Goal: Task Accomplishment & Management: Use online tool/utility

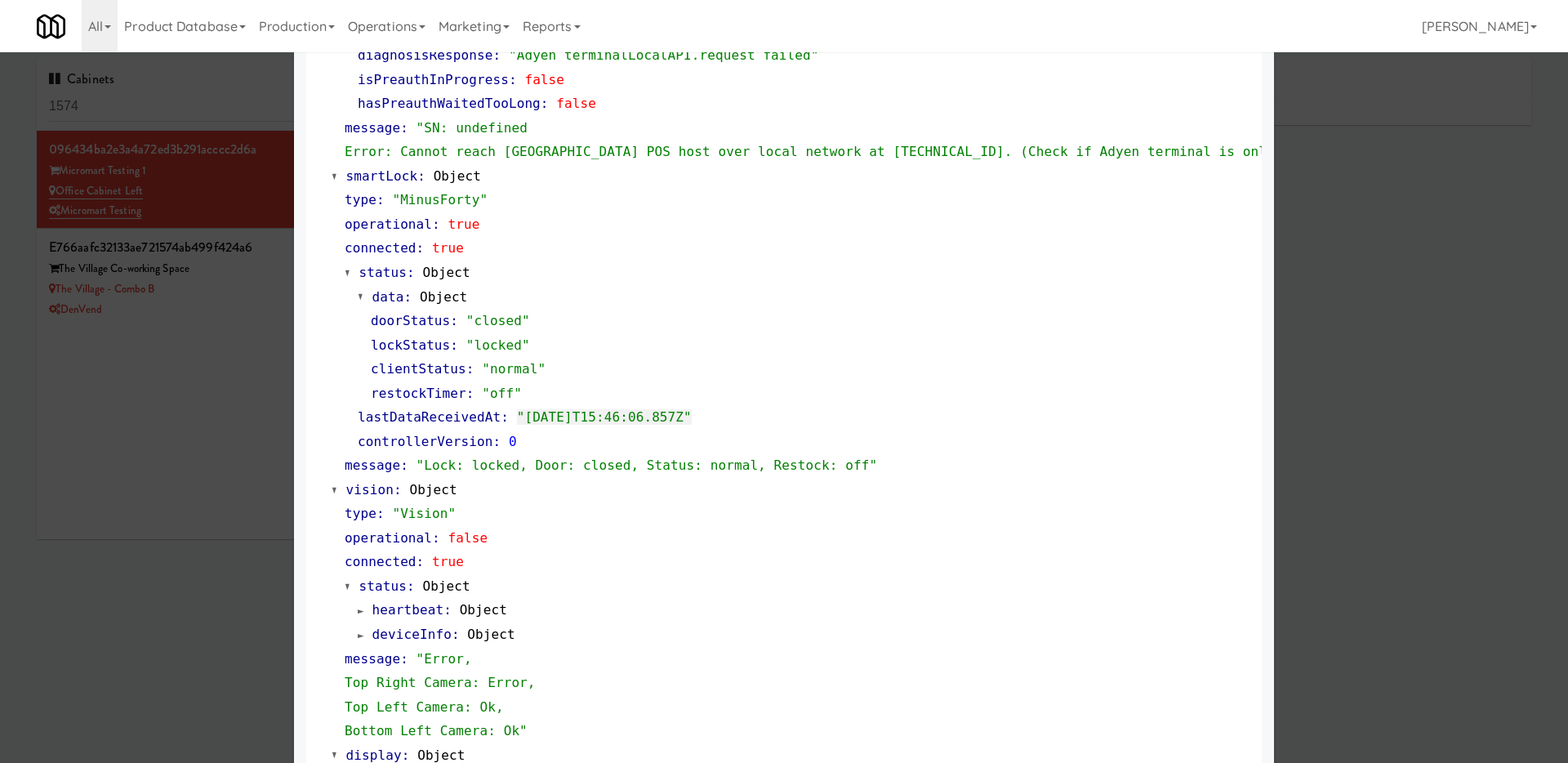
scroll to position [309, 0]
click at [423, 443] on span "controllerVersion" at bounding box center [424, 441] width 135 height 15
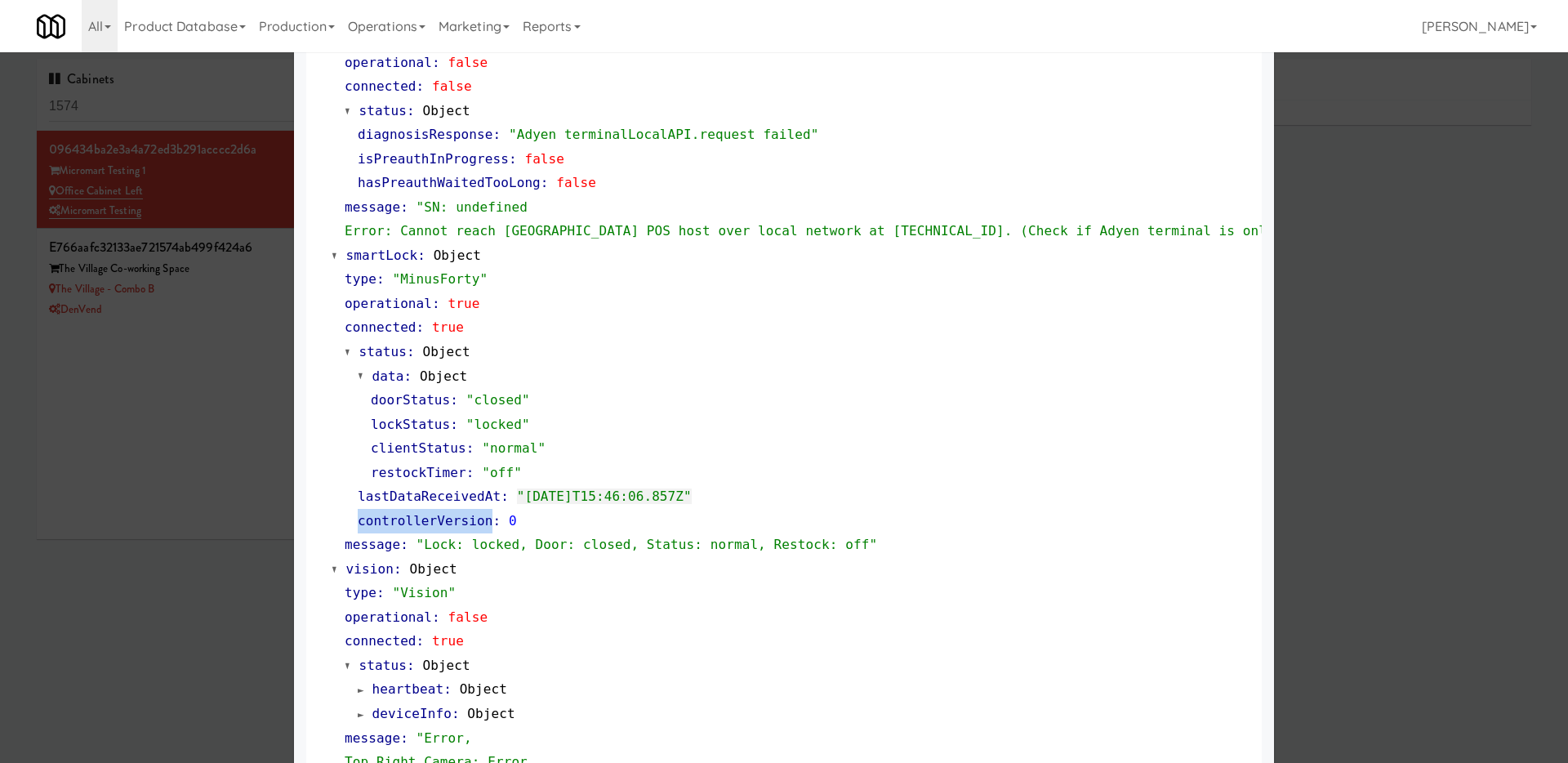
scroll to position [0, 0]
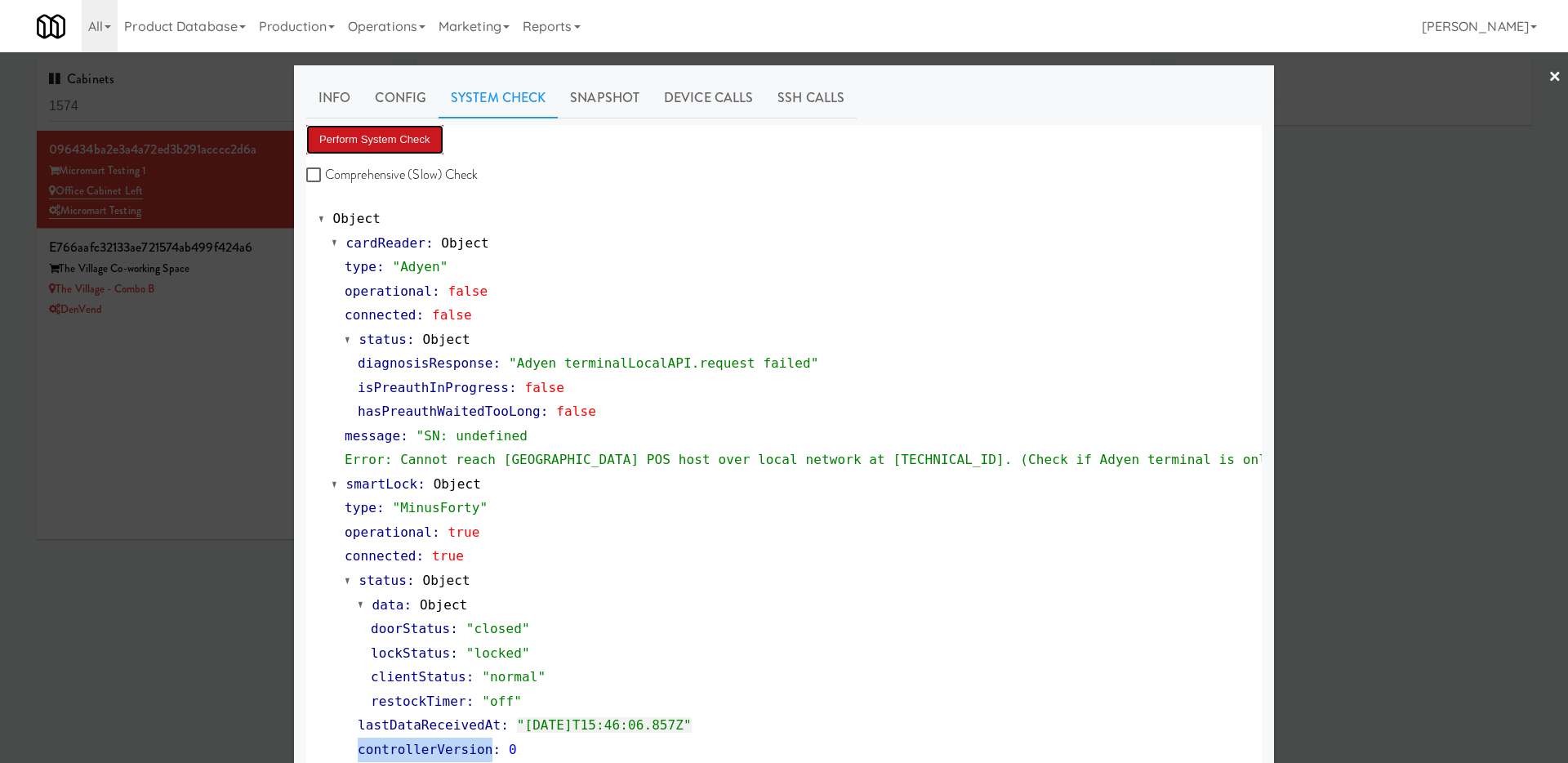
click at [364, 143] on button "Perform System Check" at bounding box center [374, 139] width 137 height 29
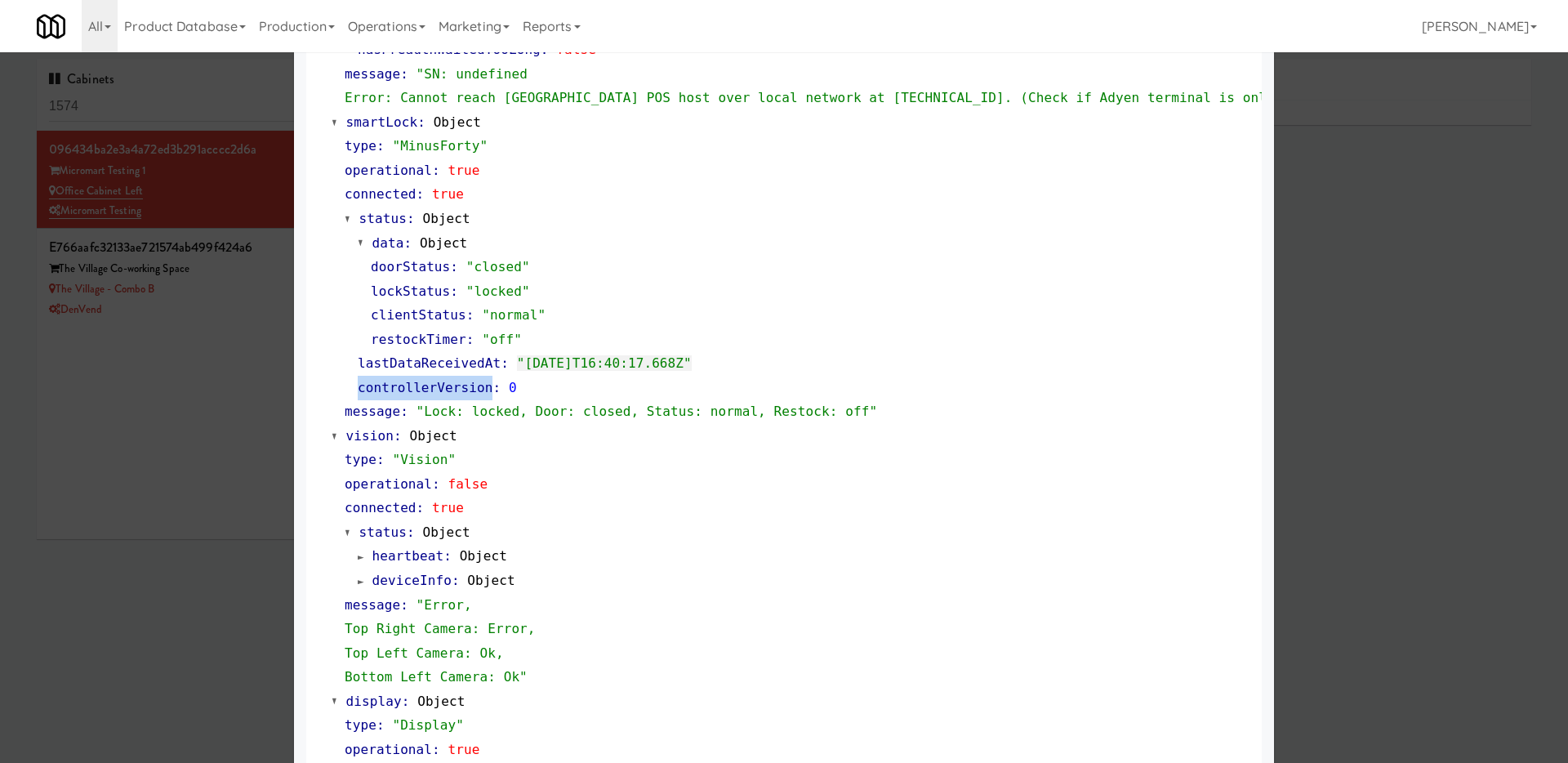
scroll to position [371, 0]
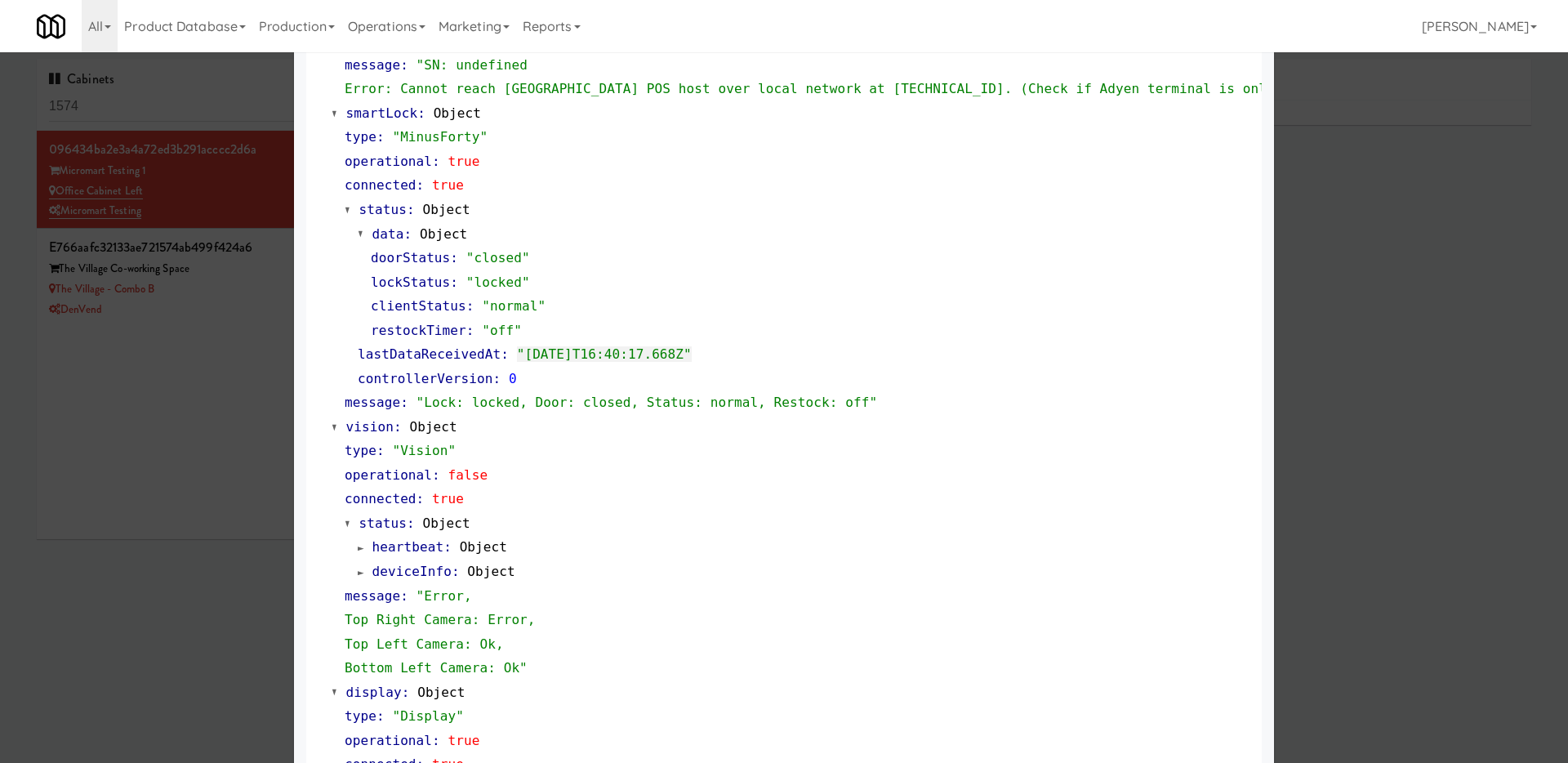
click at [183, 450] on div at bounding box center [784, 381] width 1568 height 763
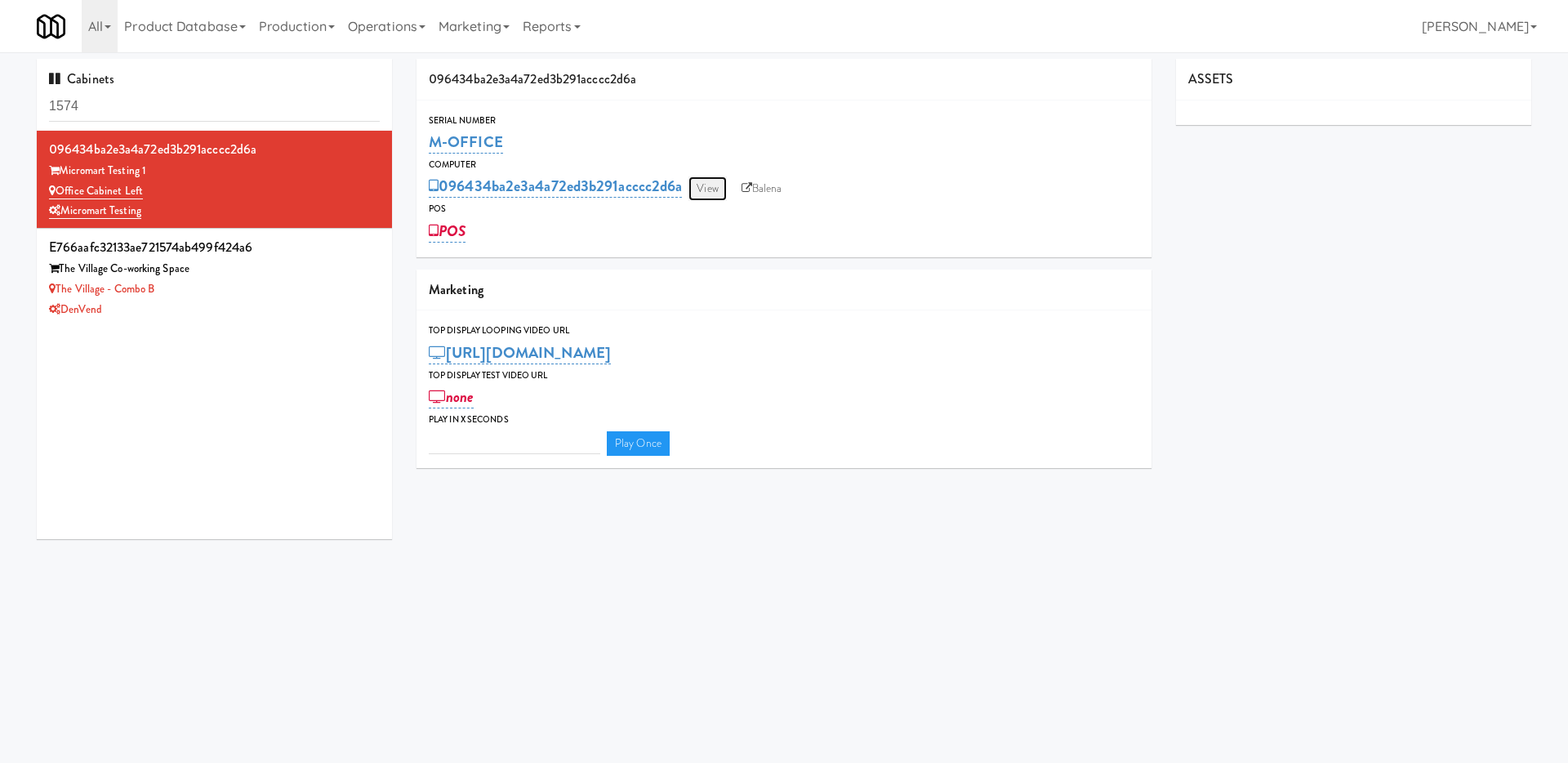
click at [715, 178] on link "View" at bounding box center [707, 189] width 38 height 25
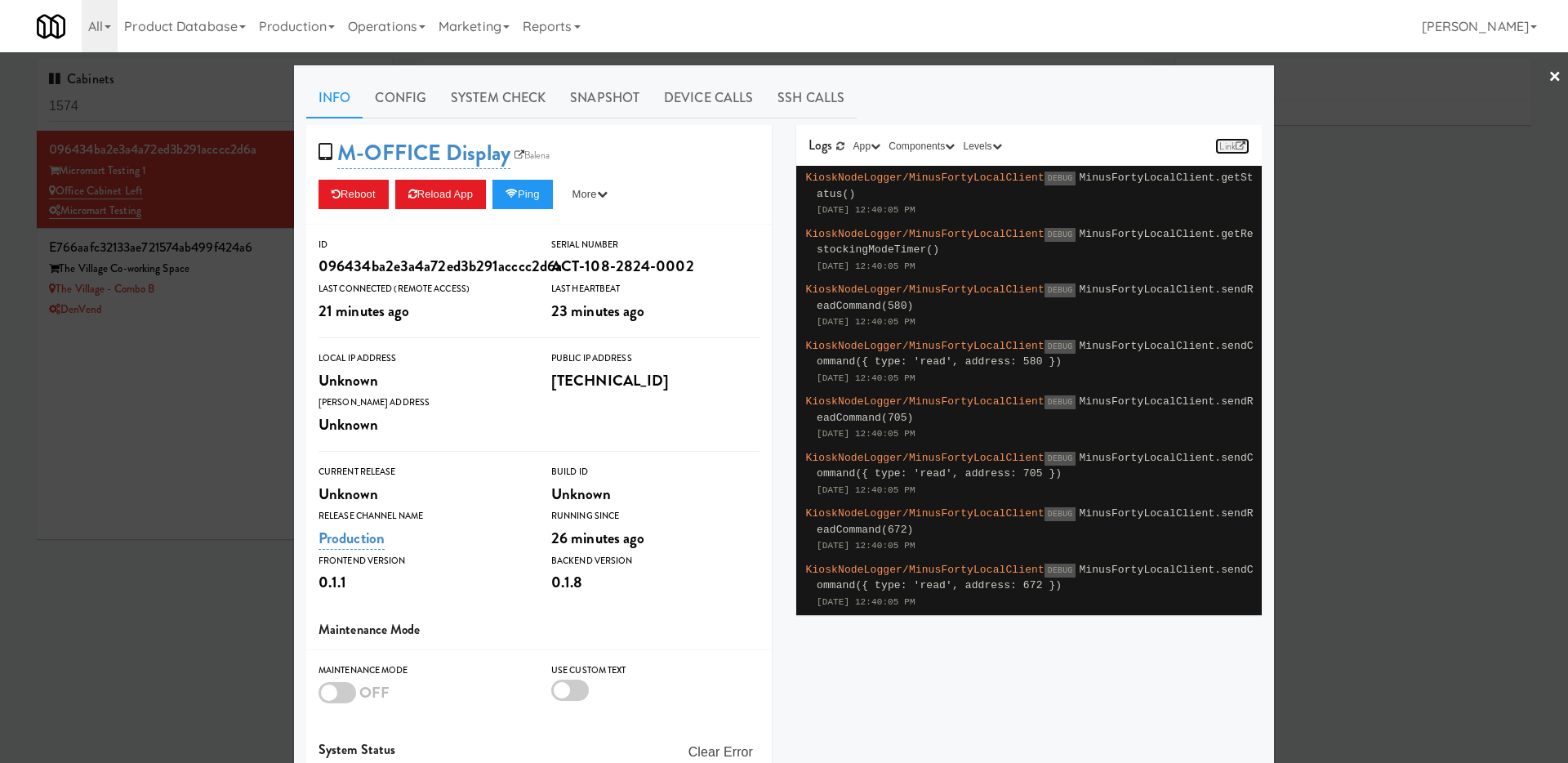
click at [1227, 145] on link "Link" at bounding box center [1232, 146] width 34 height 16
click at [485, 99] on link "System Check" at bounding box center [498, 97] width 119 height 41
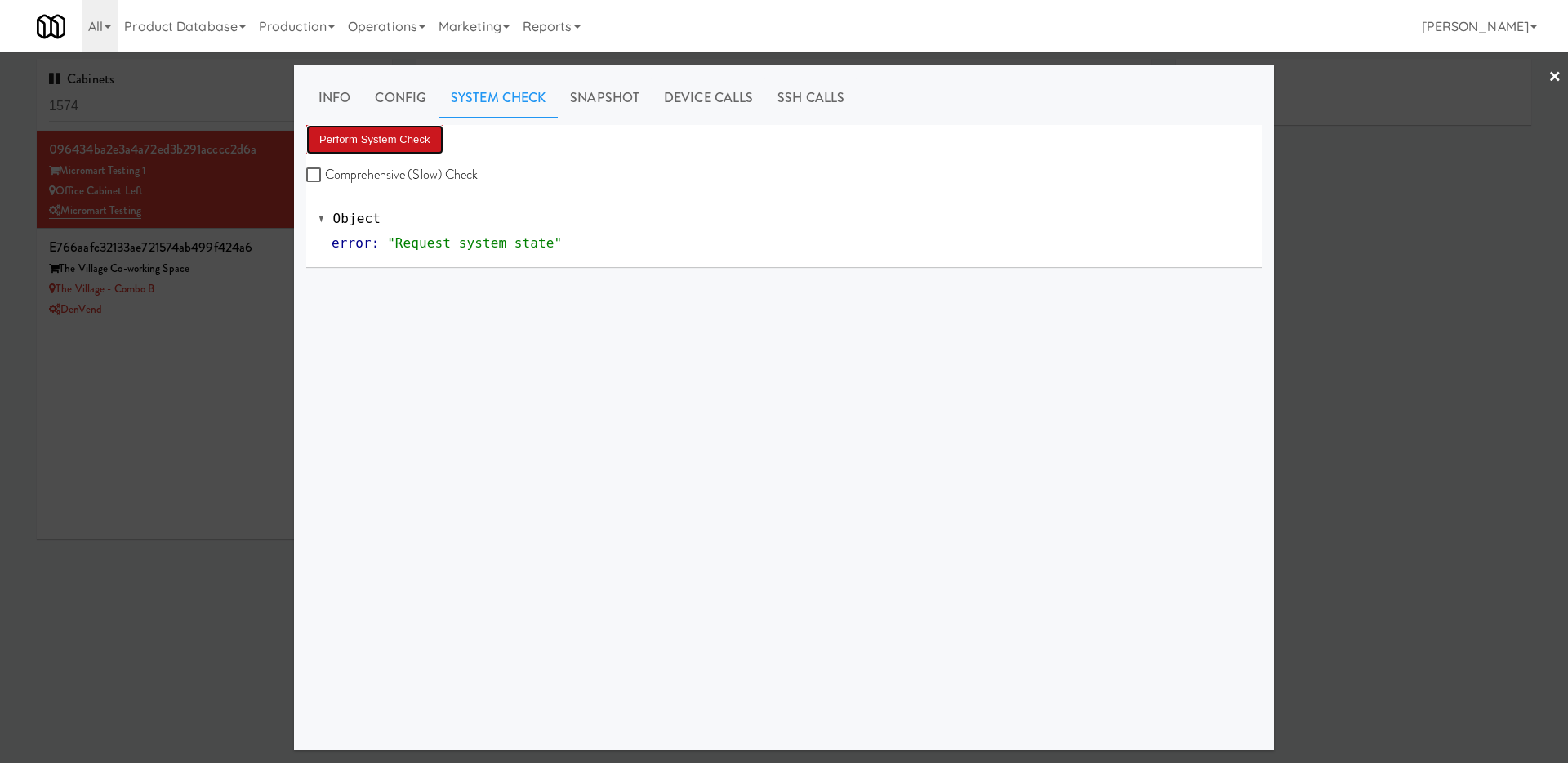
click at [415, 131] on button "Perform System Check" at bounding box center [374, 139] width 137 height 29
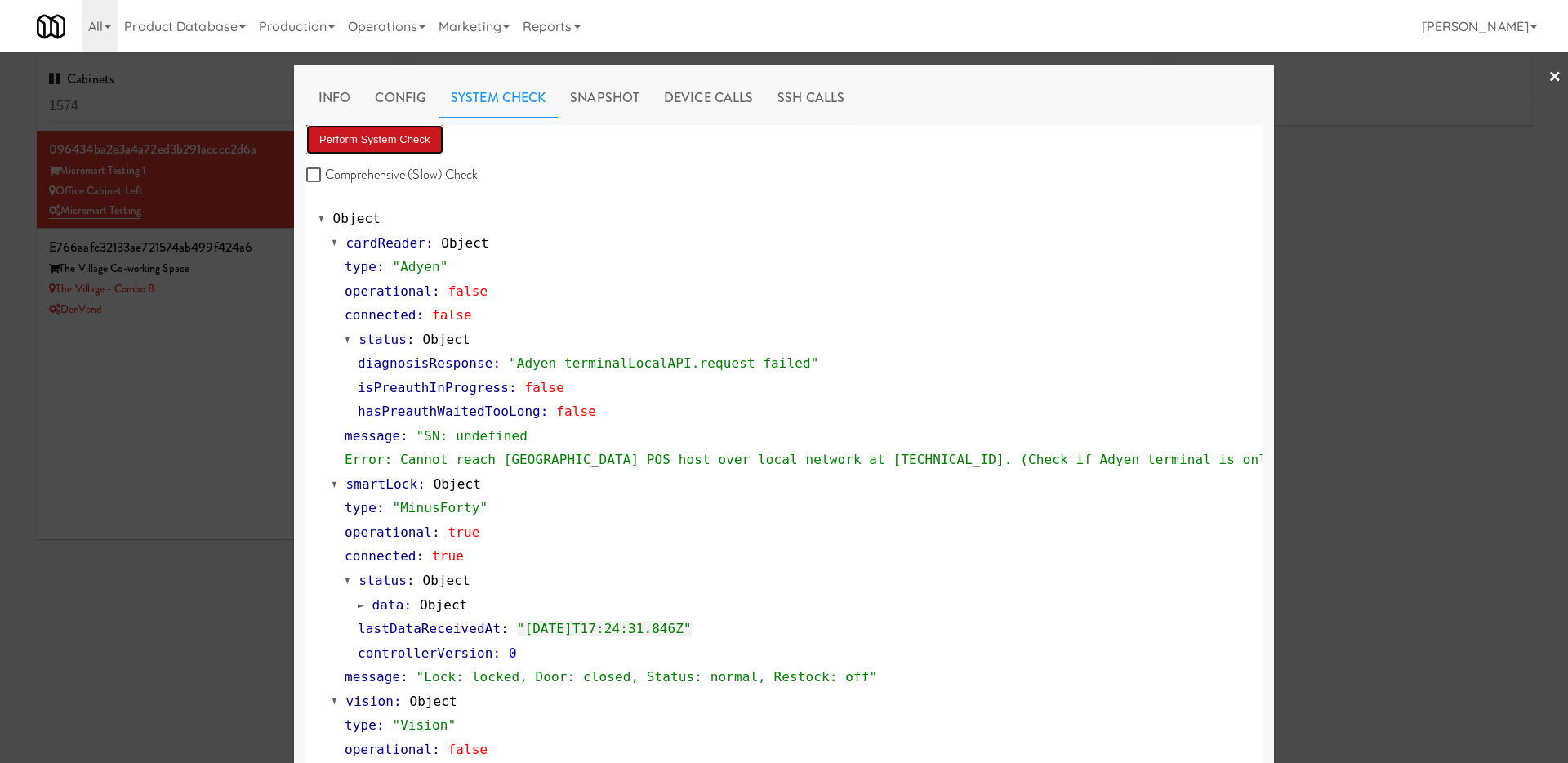
click at [421, 140] on button "Perform System Check" at bounding box center [374, 139] width 137 height 29
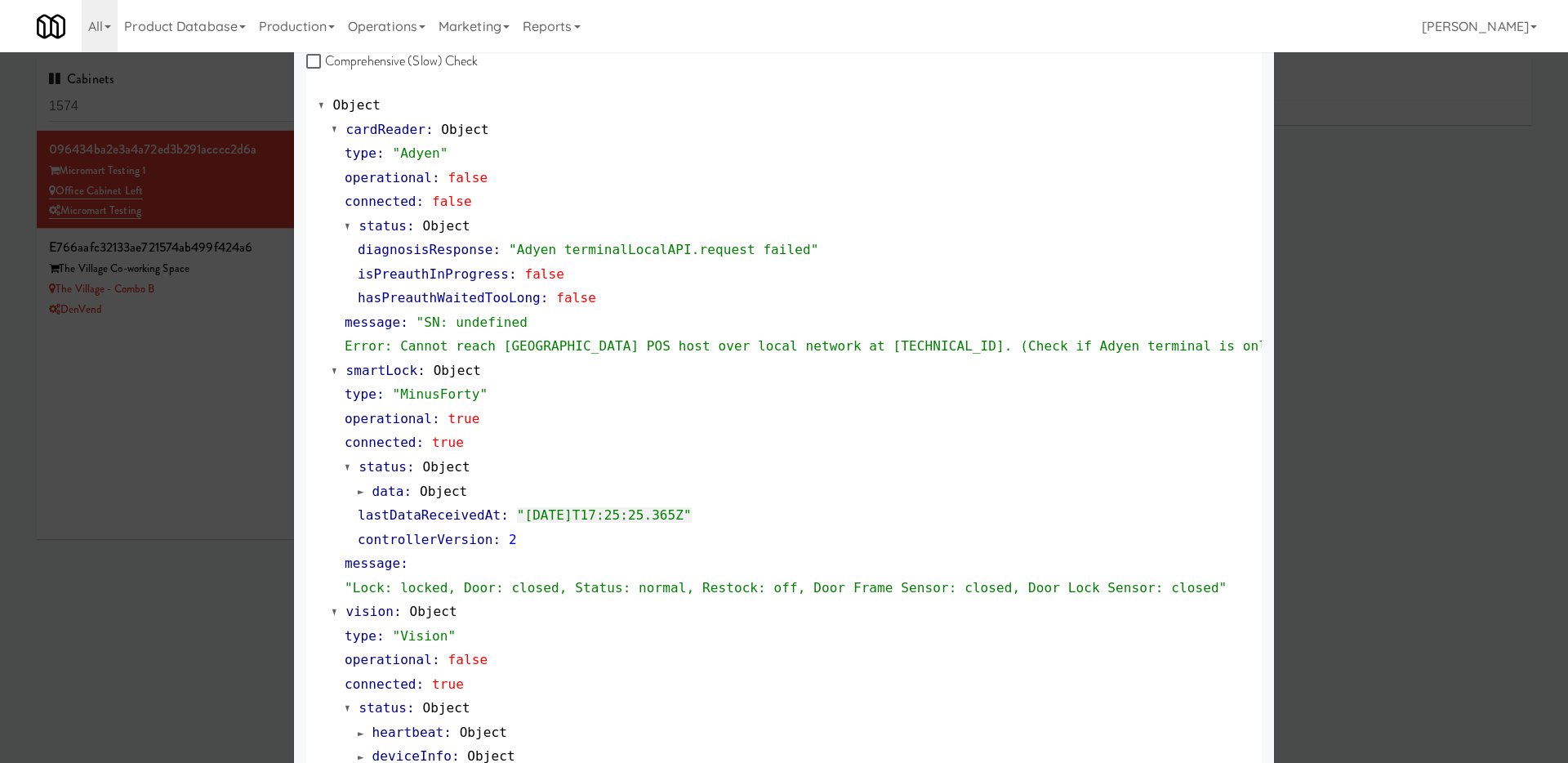
scroll to position [140, 0]
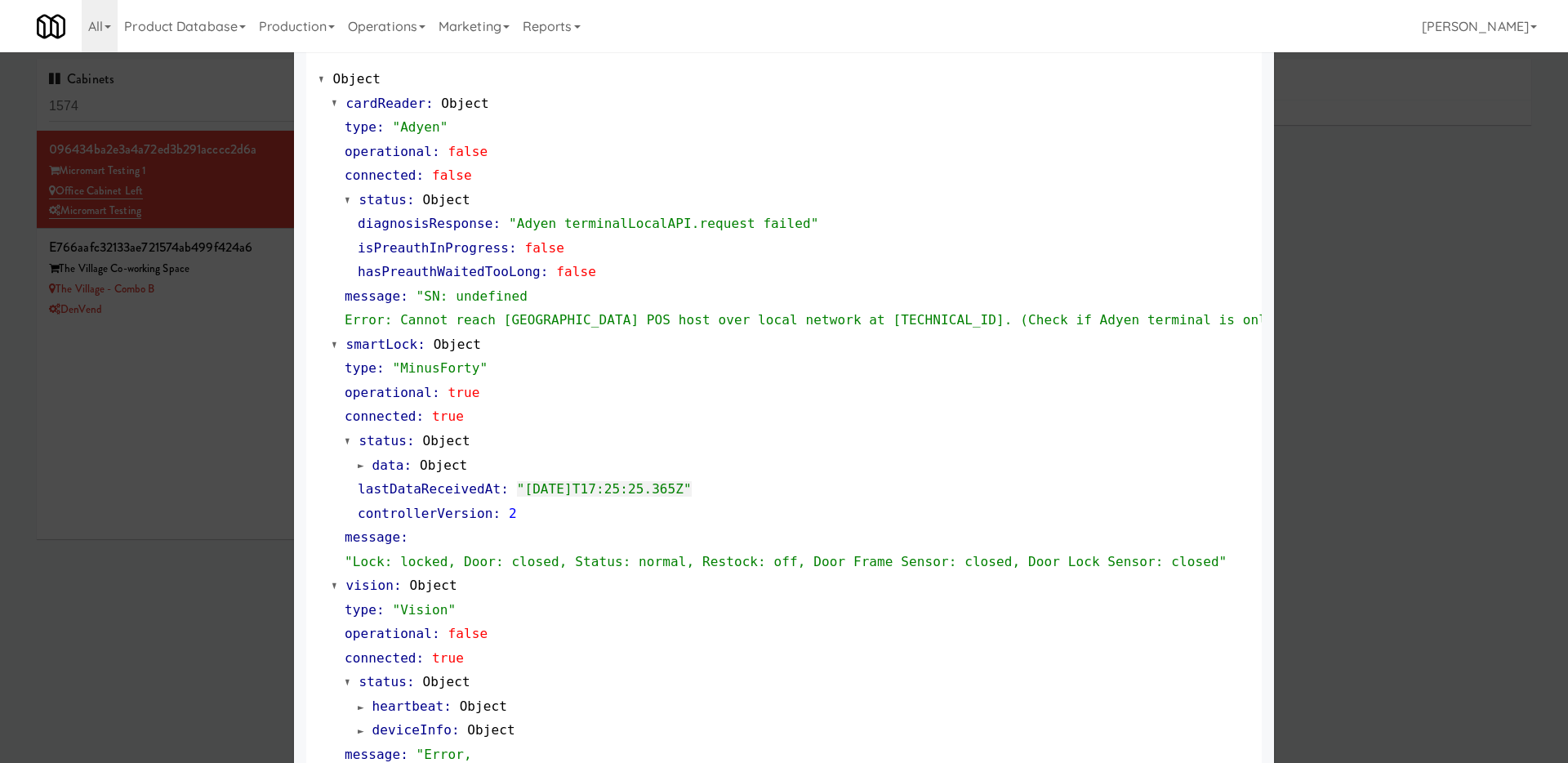
click at [380, 460] on span "data" at bounding box center [388, 465] width 32 height 15
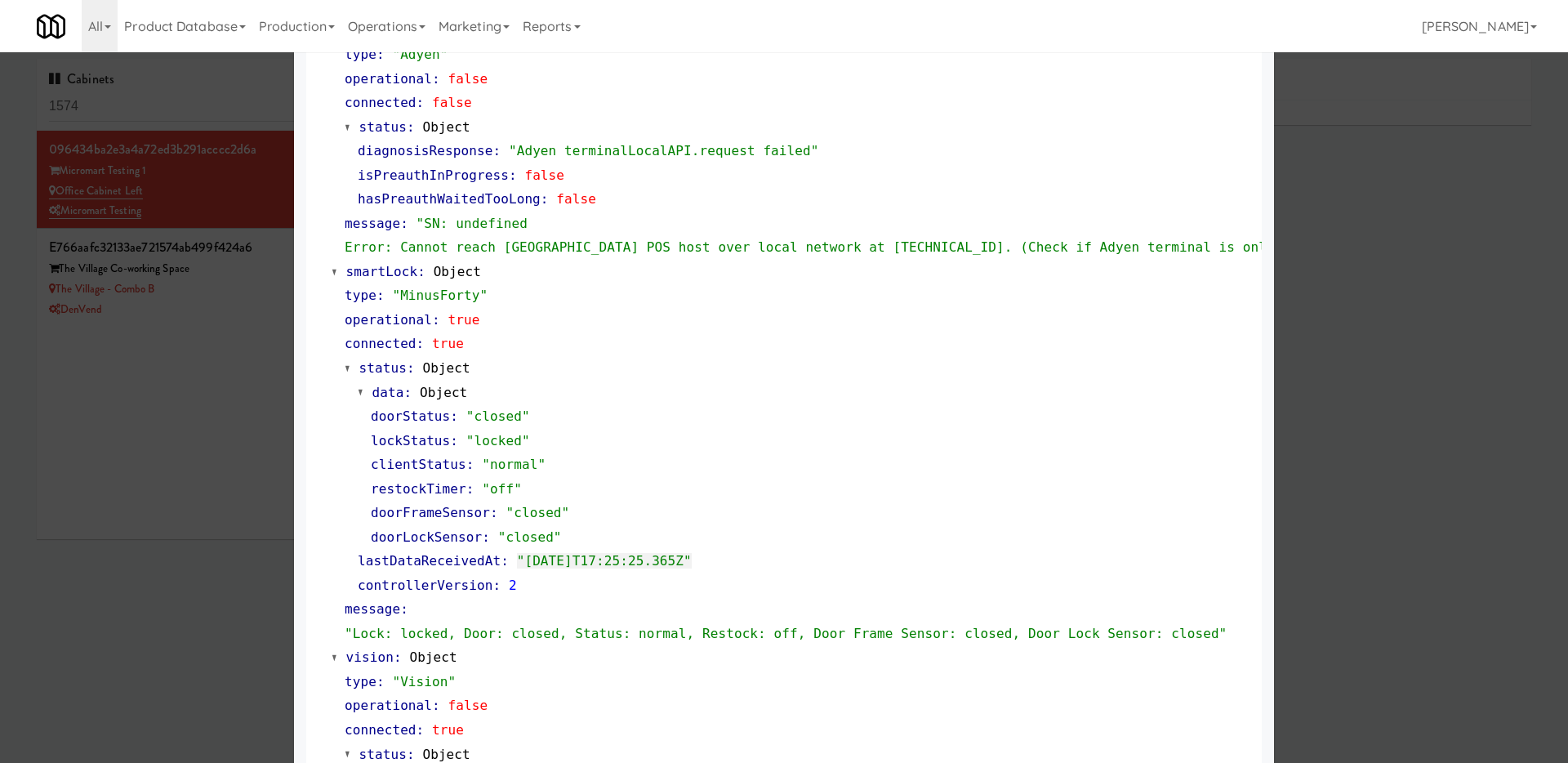
scroll to position [214, 0]
